Goal: Task Accomplishment & Management: Use online tool/utility

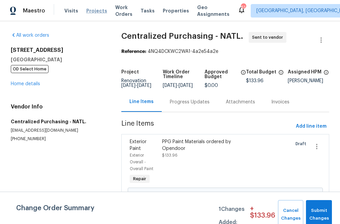
click at [87, 12] on span "Projects" at bounding box center [96, 10] width 21 height 7
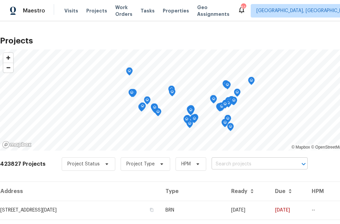
click at [262, 168] on input "text" at bounding box center [249, 164] width 77 height 10
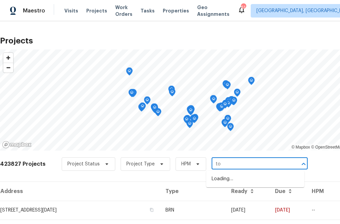
type input "t"
type input "[STREET_ADDRESS][PERSON_NAME]"
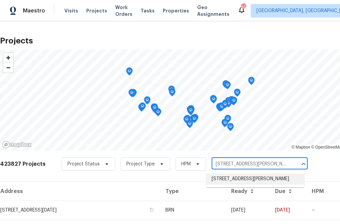
click at [244, 180] on li "[STREET_ADDRESS][PERSON_NAME]" at bounding box center [255, 178] width 98 height 11
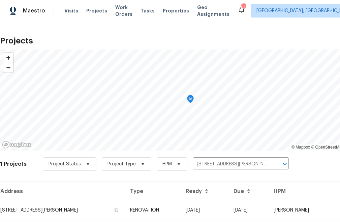
scroll to position [17, 0]
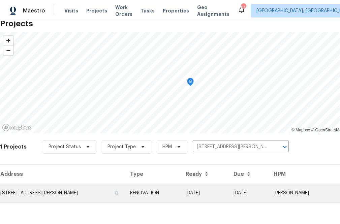
click at [69, 193] on td "[STREET_ADDRESS][PERSON_NAME]" at bounding box center [62, 192] width 125 height 19
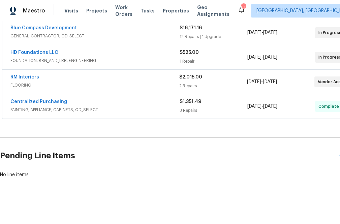
scroll to position [179, 41]
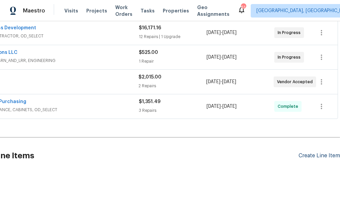
click at [326, 155] on div "Create Line Item" at bounding box center [318, 155] width 41 height 6
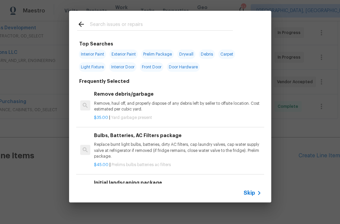
click at [246, 192] on span "Skip" at bounding box center [248, 193] width 11 height 7
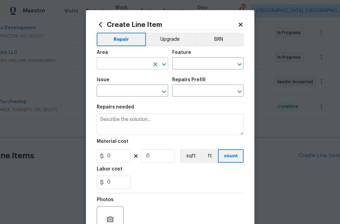
click at [134, 61] on input "text" at bounding box center [123, 64] width 53 height 10
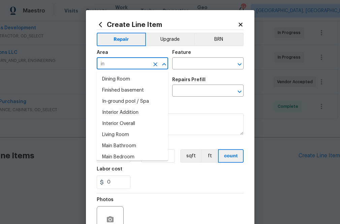
type input "i"
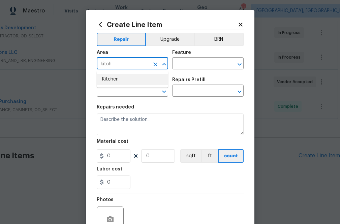
click at [116, 80] on li "Kitchen" at bounding box center [132, 79] width 71 height 11
type input "Kitchen"
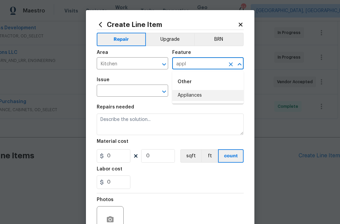
click at [189, 91] on li "Appliances" at bounding box center [207, 95] width 71 height 11
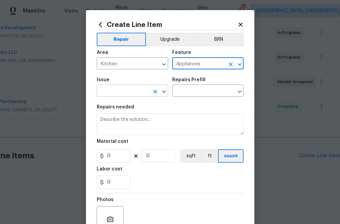
type input "Appliances"
click at [129, 91] on input "text" at bounding box center [123, 91] width 53 height 10
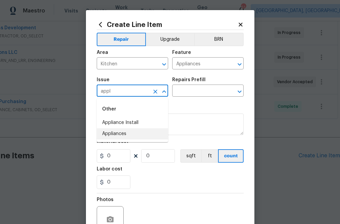
click at [118, 134] on li "Appliances" at bounding box center [132, 133] width 71 height 11
type input "Appliances"
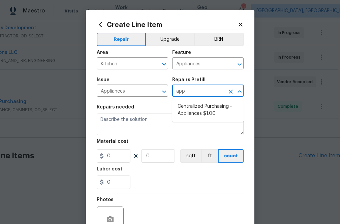
type input "appl"
click at [184, 107] on li "Centralized Purchasing - Appliances $1.00" at bounding box center [207, 110] width 71 height 18
type input "Centralized Purchasing - Appliances $1.00"
type textarea "Appliances purchased by Opendoor"
type input "1"
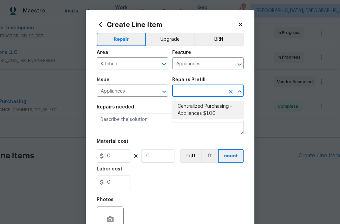
type input "1"
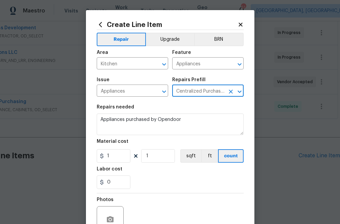
type input "Centralized Purchasing - Appliances $1.00"
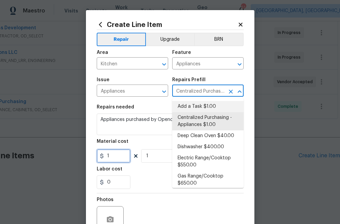
click at [119, 158] on input "1" at bounding box center [114, 155] width 34 height 13
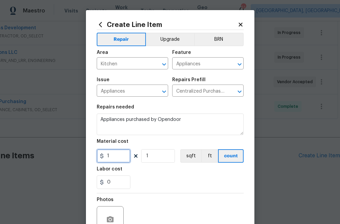
click at [119, 158] on input "1" at bounding box center [114, 155] width 34 height 13
paste input "text"
click at [194, 185] on div "0" at bounding box center [170, 181] width 147 height 13
click at [114, 155] on input "1" at bounding box center [114, 155] width 34 height 13
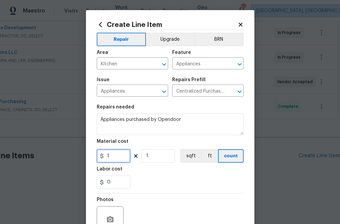
click at [114, 155] on input "1" at bounding box center [114, 155] width 34 height 13
paste input "649.53"
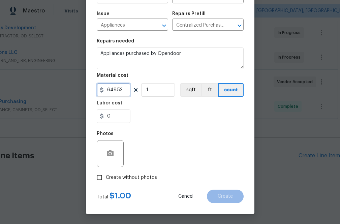
type input "649.53"
click at [130, 176] on span "Create without photos" at bounding box center [131, 177] width 51 height 7
click at [106, 176] on input "Create without photos" at bounding box center [99, 177] width 13 height 13
checkbox input "true"
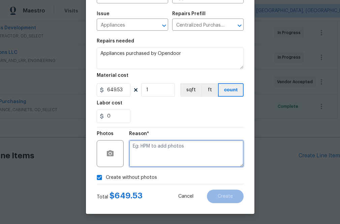
click at [150, 153] on textarea at bounding box center [186, 153] width 114 height 27
type textarea "na"
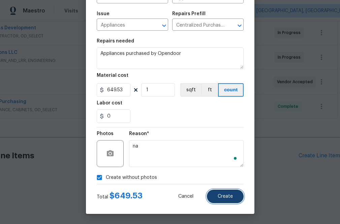
click at [230, 202] on button "Create" at bounding box center [225, 196] width 37 height 13
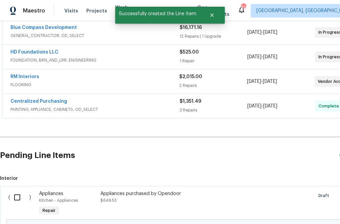
scroll to position [256, 0]
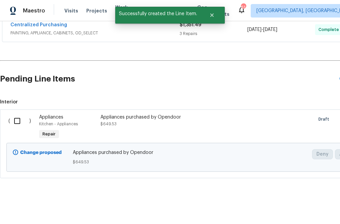
click at [15, 126] on input "checkbox" at bounding box center [19, 121] width 19 height 14
checkbox input "true"
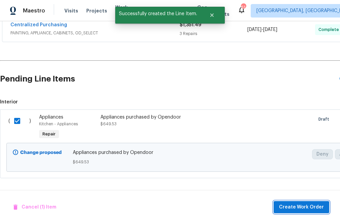
click at [302, 209] on span "Create Work Order" at bounding box center [301, 207] width 45 height 8
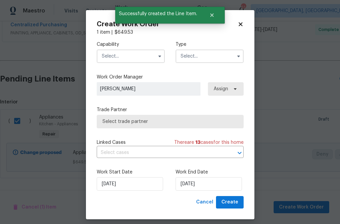
click at [128, 61] on input "text" at bounding box center [131, 55] width 68 height 13
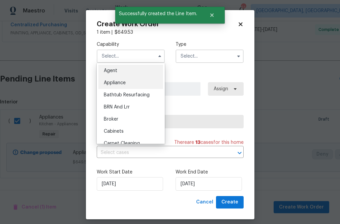
click at [126, 82] on div "Appliance" at bounding box center [130, 83] width 65 height 12
type input "Appliance"
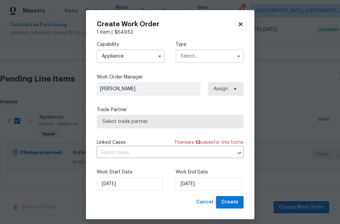
click at [223, 38] on div "Capability Appliance Agent Appliance Bathtub Resurfacing BRN And Lrr Broker Cab…" at bounding box center [170, 52] width 147 height 33
click at [216, 52] on input "text" at bounding box center [209, 55] width 68 height 13
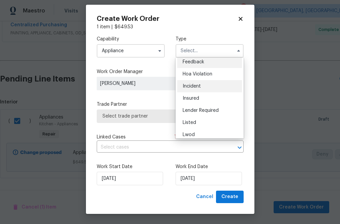
scroll to position [0, 0]
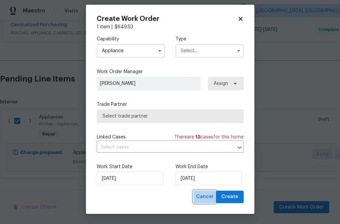
click at [202, 200] on span "Cancel" at bounding box center [204, 197] width 17 height 8
checkbox input "false"
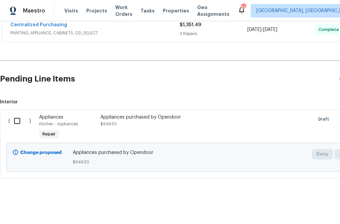
click at [102, 119] on div "Appliances purchased by Opendoor" at bounding box center [159, 117] width 118 height 7
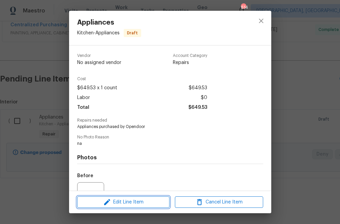
click at [128, 206] on span "Edit Line Item" at bounding box center [123, 202] width 88 height 8
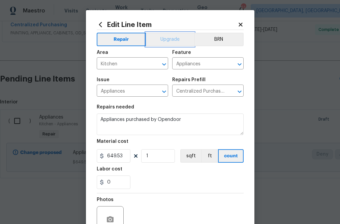
drag, startPoint x: 175, startPoint y: 41, endPoint x: 175, endPoint y: 44, distance: 3.7
click at [175, 41] on button "Upgrade" at bounding box center [170, 39] width 48 height 13
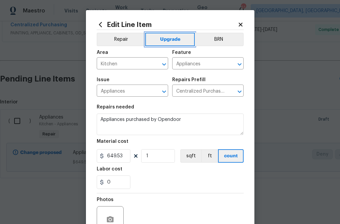
scroll to position [66, 0]
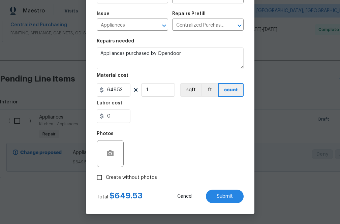
click at [133, 173] on label "Create without photos" at bounding box center [125, 177] width 64 height 13
click at [106, 173] on input "Create without photos" at bounding box center [99, 177] width 13 height 13
checkbox input "true"
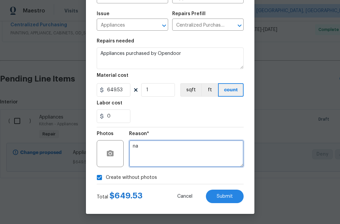
click at [155, 154] on textarea "na" at bounding box center [186, 153] width 114 height 27
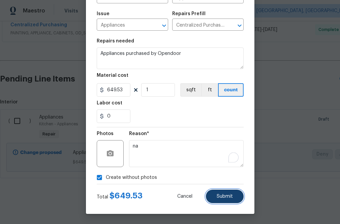
click at [222, 202] on button "Submit" at bounding box center [225, 196] width 38 height 13
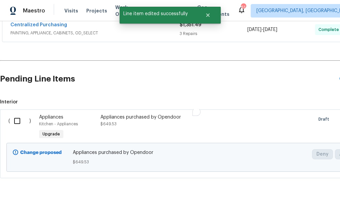
scroll to position [0, 0]
click at [17, 122] on input "checkbox" at bounding box center [19, 121] width 19 height 14
checkbox input "true"
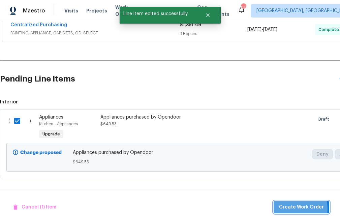
click at [287, 208] on span "Create Work Order" at bounding box center [301, 207] width 45 height 8
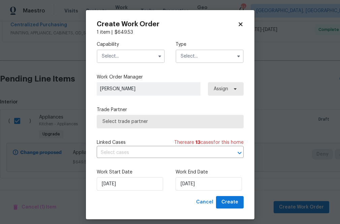
click at [109, 57] on input "text" at bounding box center [131, 55] width 68 height 13
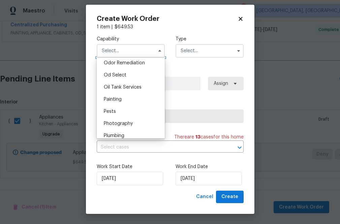
scroll to position [530, 0]
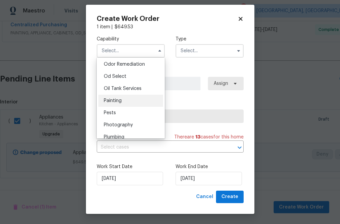
click at [134, 99] on div "Painting" at bounding box center [130, 101] width 65 height 12
type input "Painting"
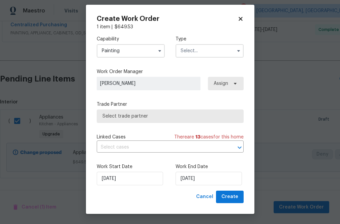
click at [196, 45] on input "text" at bounding box center [209, 50] width 68 height 13
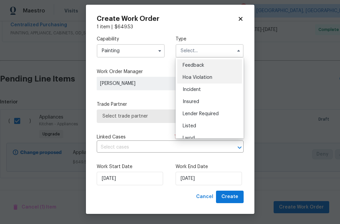
scroll to position [80, 0]
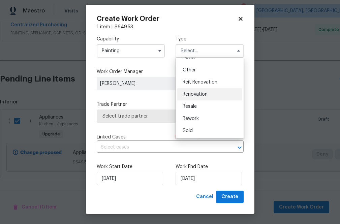
click at [193, 91] on div "Renovation" at bounding box center [209, 94] width 65 height 12
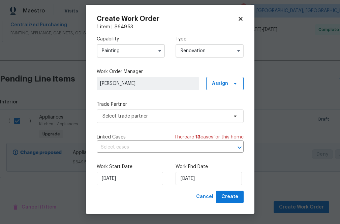
type input "Renovation"
click at [224, 86] on span "Assign" at bounding box center [220, 83] width 16 height 7
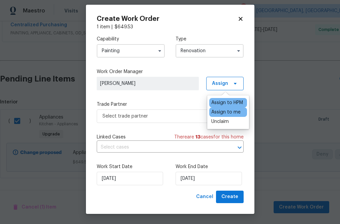
click at [219, 111] on div "Assign to me" at bounding box center [225, 112] width 29 height 7
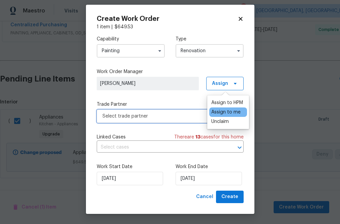
click at [170, 112] on span "Select trade partner" at bounding box center [170, 115] width 147 height 13
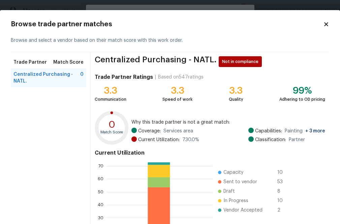
scroll to position [73, 0]
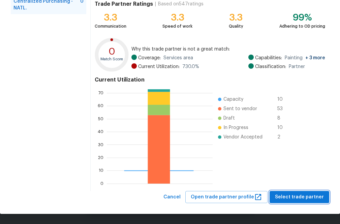
click at [294, 201] on span "Select trade partner" at bounding box center [299, 197] width 49 height 8
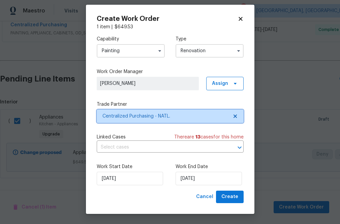
scroll to position [0, 0]
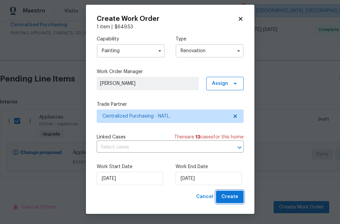
click at [223, 199] on span "Create" at bounding box center [229, 197] width 17 height 8
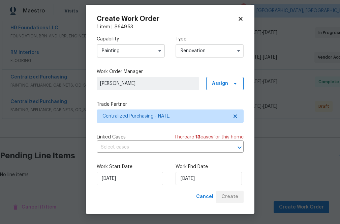
scroll to position [204, 0]
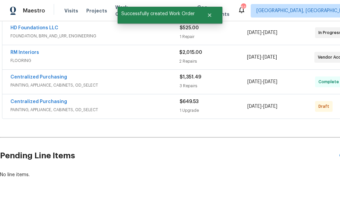
click at [52, 98] on div "Centralized Purchasing PAINTING, APPLIANCE, CABINETS, OD_SELECT $649.53 1 Upgra…" at bounding box center [190, 106] width 376 height 24
click at [52, 101] on link "Centralized Purchasing" at bounding box center [38, 101] width 57 height 5
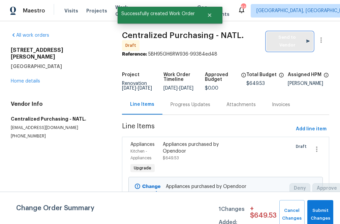
click at [286, 43] on span "Send to Vendor" at bounding box center [290, 41] width 40 height 15
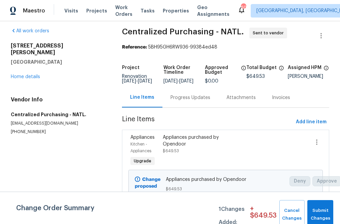
scroll to position [7, 0]
click at [87, 10] on span "Projects" at bounding box center [96, 10] width 21 height 7
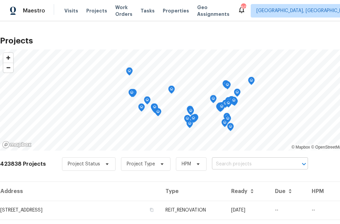
click at [251, 165] on input "text" at bounding box center [250, 164] width 77 height 10
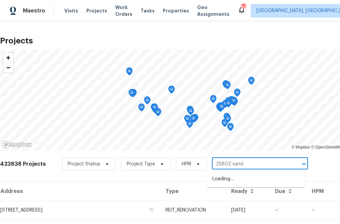
type input "25802 [PERSON_NAME]"
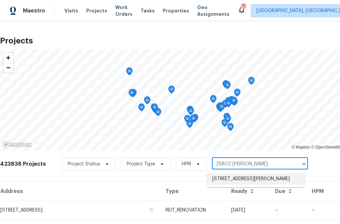
click at [236, 177] on li "[STREET_ADDRESS][PERSON_NAME]" at bounding box center [256, 178] width 98 height 11
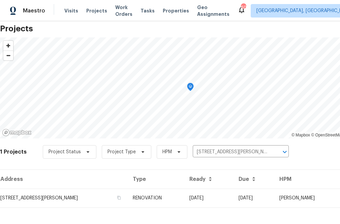
scroll to position [17, 0]
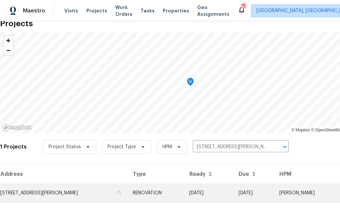
click at [74, 193] on td "[STREET_ADDRESS][PERSON_NAME]" at bounding box center [63, 192] width 127 height 19
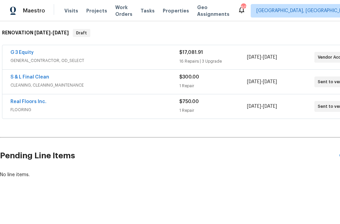
scroll to position [105, 41]
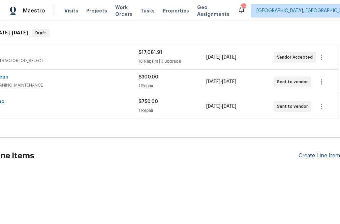
click at [316, 154] on div "Create Line Item" at bounding box center [318, 155] width 41 height 6
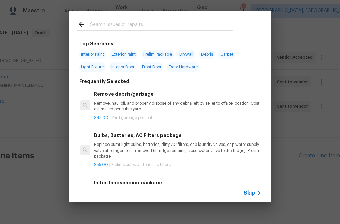
click at [251, 192] on span "Skip" at bounding box center [248, 193] width 11 height 7
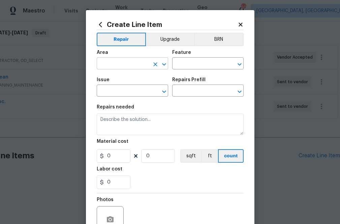
click at [131, 63] on input "text" at bounding box center [123, 64] width 53 height 10
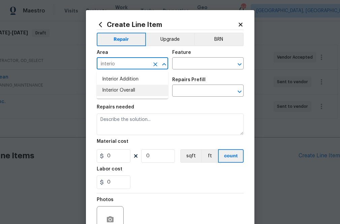
click at [123, 91] on li "Interior Overall" at bounding box center [132, 90] width 71 height 11
type input "Interior Overall"
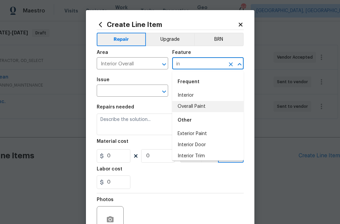
type input "i"
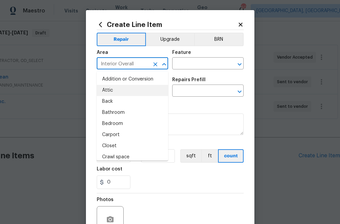
click at [143, 63] on input "Interior Overall" at bounding box center [123, 64] width 53 height 10
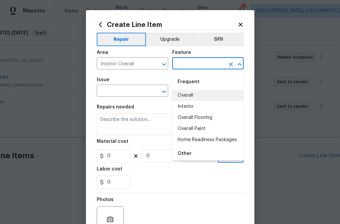
click at [191, 66] on input "text" at bounding box center [198, 64] width 53 height 10
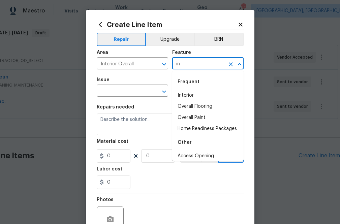
type input "i"
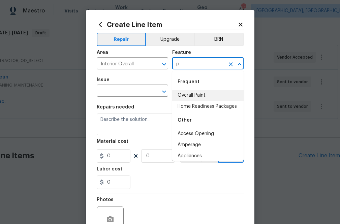
click at [208, 91] on li "Overall Paint" at bounding box center [207, 95] width 71 height 11
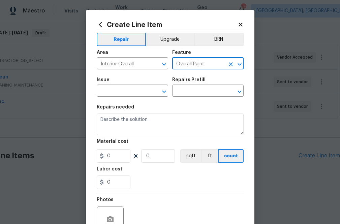
type input "Overall Paint"
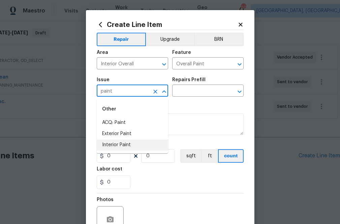
click at [118, 143] on li "Interior Paint" at bounding box center [132, 144] width 71 height 11
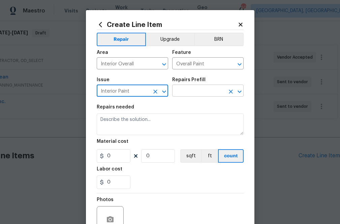
type input "Interior Paint"
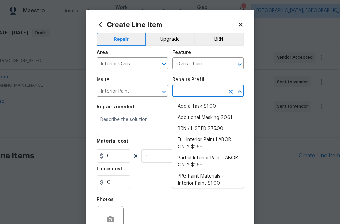
click at [196, 89] on input "text" at bounding box center [198, 91] width 53 height 10
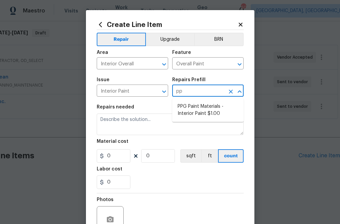
type input "ppg"
click at [199, 109] on li "PPG Paint Materials - Interior Paint $1.00" at bounding box center [207, 110] width 71 height 18
type input "PPG Paint Materials - Interior Paint $1.00"
type textarea "PPG Paint Materials ordered by Opendoor"
type input "1"
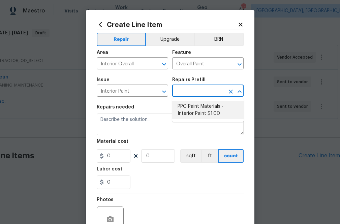
type input "1"
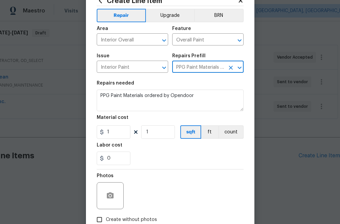
scroll to position [0, 0]
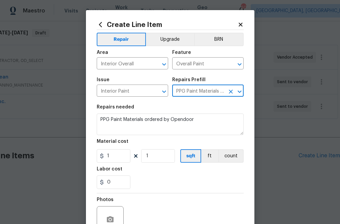
type input "PPG Paint Materials - Interior Paint $1.00"
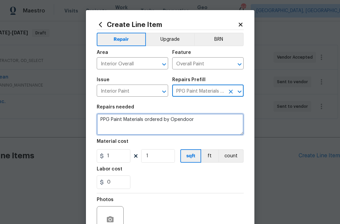
click at [204, 118] on textarea "PPG Paint Materials ordered by Opendoor" at bounding box center [170, 124] width 147 height 22
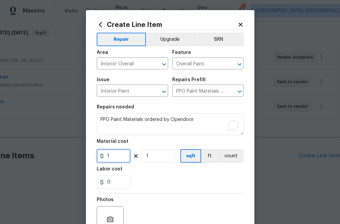
click at [118, 159] on input "1" at bounding box center [114, 155] width 34 height 13
paste input "373.86"
type input "373.86"
click at [144, 173] on div "Labor cost" at bounding box center [170, 171] width 147 height 9
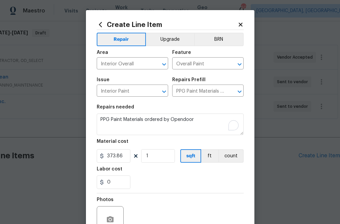
scroll to position [66, 0]
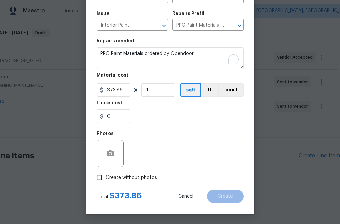
click at [143, 176] on span "Create without photos" at bounding box center [131, 177] width 51 height 7
click at [106, 176] on input "Create without photos" at bounding box center [99, 177] width 13 height 13
checkbox input "true"
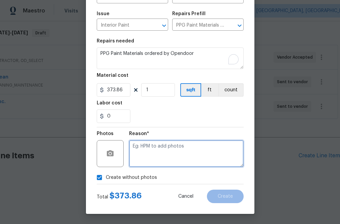
click at [165, 160] on textarea at bounding box center [186, 153] width 114 height 27
click at [165, 160] on textarea "To enrich screen reader interactions, please activate Accessibility in Grammarl…" at bounding box center [186, 153] width 114 height 27
type textarea "na"
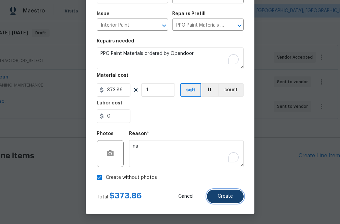
click at [223, 199] on button "Create" at bounding box center [225, 196] width 37 height 13
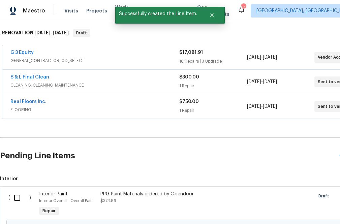
scroll to position [149, 0]
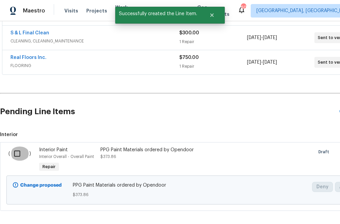
click at [14, 152] on input "checkbox" at bounding box center [19, 153] width 19 height 14
checkbox input "true"
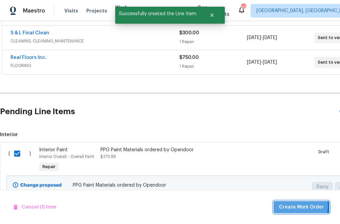
click at [300, 206] on span "Create Work Order" at bounding box center [301, 207] width 45 height 8
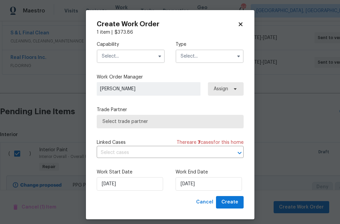
click at [116, 55] on input "text" at bounding box center [131, 55] width 68 height 13
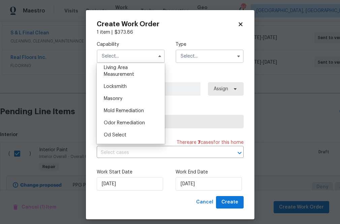
scroll to position [498, 0]
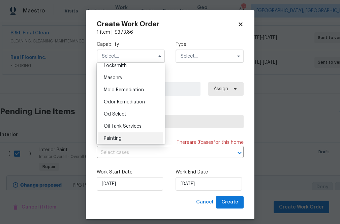
click at [134, 135] on div "Painting" at bounding box center [130, 138] width 65 height 12
type input "Painting"
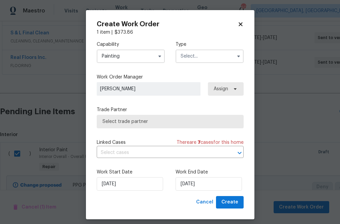
click at [183, 53] on input "text" at bounding box center [209, 55] width 68 height 13
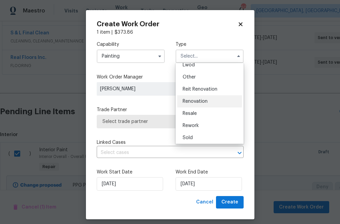
scroll to position [79, 0]
click at [203, 103] on span "Renovation" at bounding box center [194, 101] width 25 height 5
type input "Renovation"
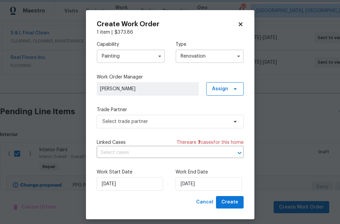
scroll to position [0, 0]
click at [220, 90] on span "Assign" at bounding box center [220, 89] width 16 height 7
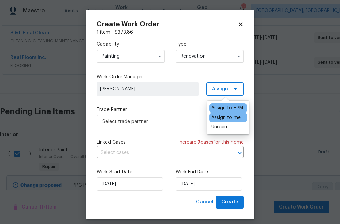
click at [220, 115] on div "Assign to me" at bounding box center [225, 117] width 29 height 7
click at [179, 132] on div "Capability Painting Type Renovation Work Order Manager [PERSON_NAME] Assign Tra…" at bounding box center [170, 116] width 147 height 160
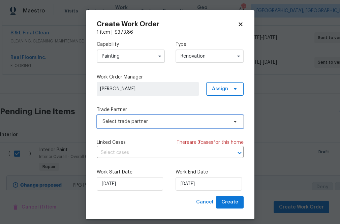
click at [179, 124] on span "Select trade partner" at bounding box center [165, 121] width 126 height 7
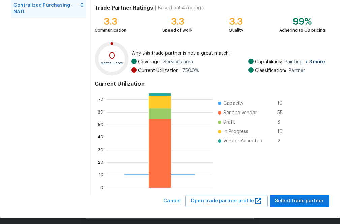
scroll to position [73, 0]
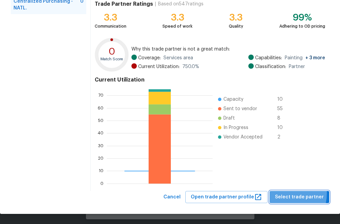
click at [283, 193] on span "Select trade partner" at bounding box center [299, 197] width 49 height 8
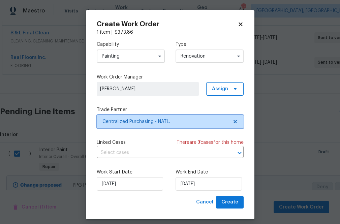
scroll to position [0, 0]
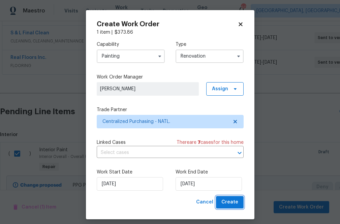
click at [231, 202] on span "Create" at bounding box center [229, 202] width 17 height 8
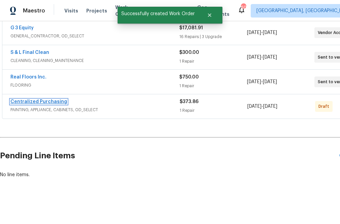
click at [41, 101] on link "Centralized Purchasing" at bounding box center [38, 101] width 57 height 5
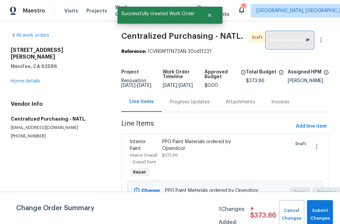
click at [273, 41] on span "Send to Vendor" at bounding box center [290, 40] width 40 height 8
